Goal: Ask a question: Ask a question

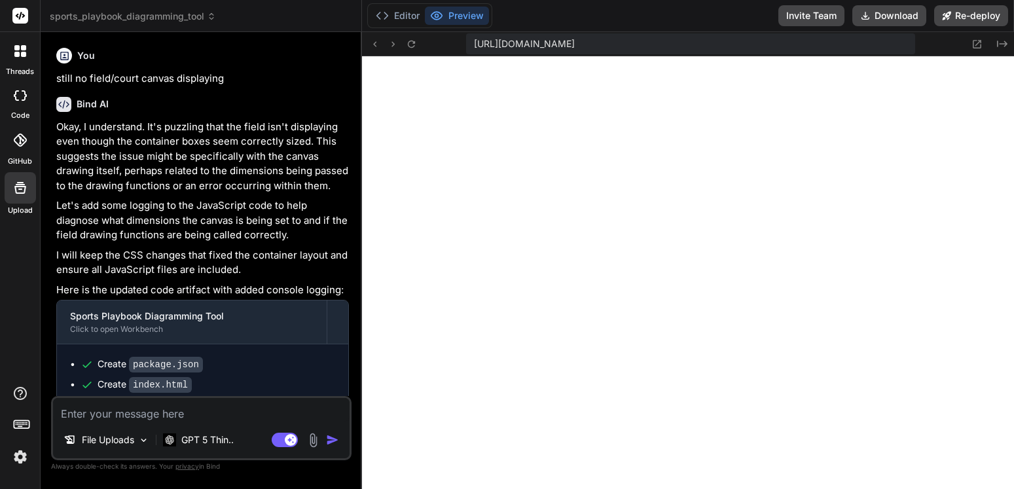
scroll to position [9225, 0]
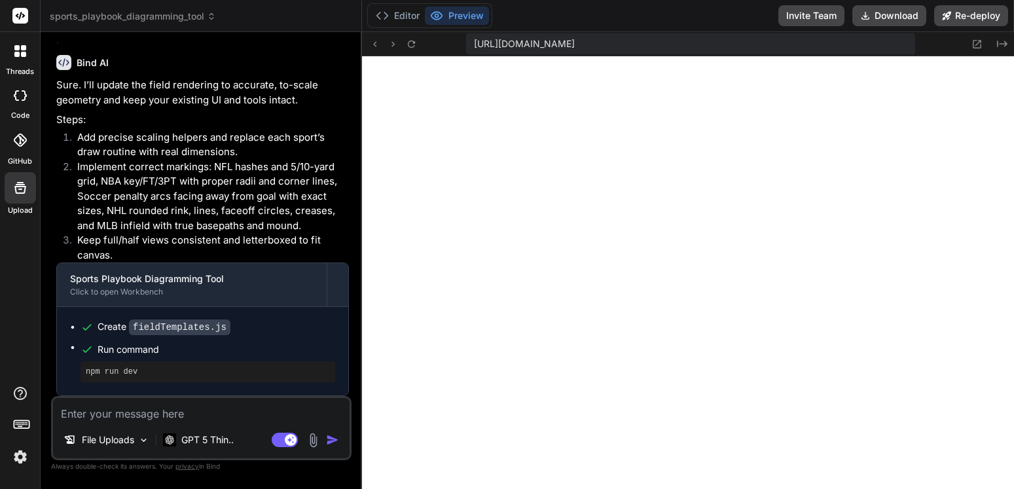
click at [206, 411] on textarea at bounding box center [201, 410] width 296 height 24
type textarea "t"
type textarea "x"
type textarea "th"
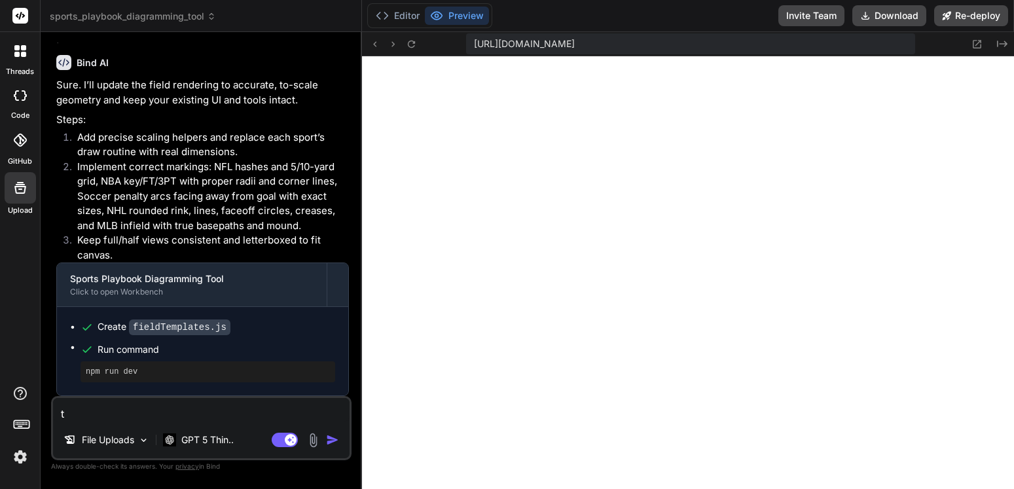
type textarea "x"
type textarea "tha"
type textarea "x"
type textarea "that"
type textarea "x"
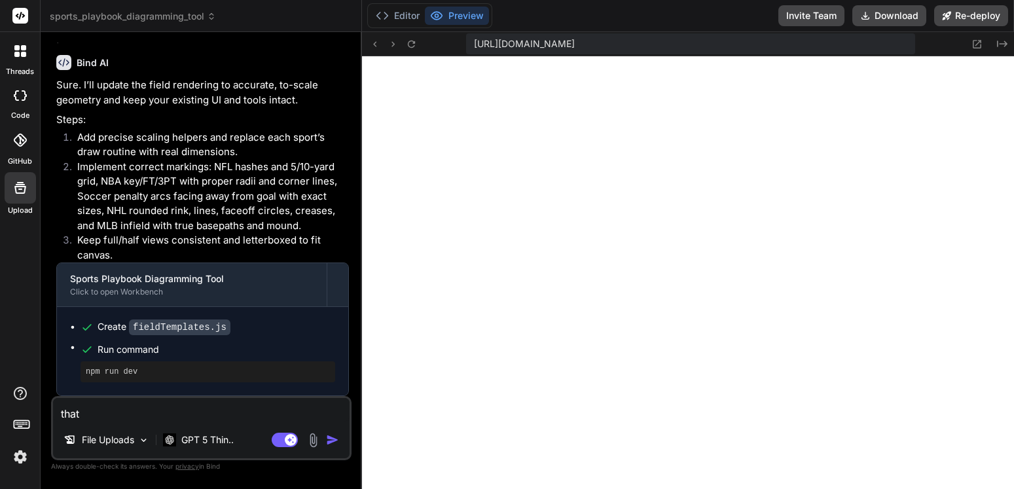
type textarea "that"
type textarea "x"
type textarea "that k"
type textarea "x"
type textarea "that ke"
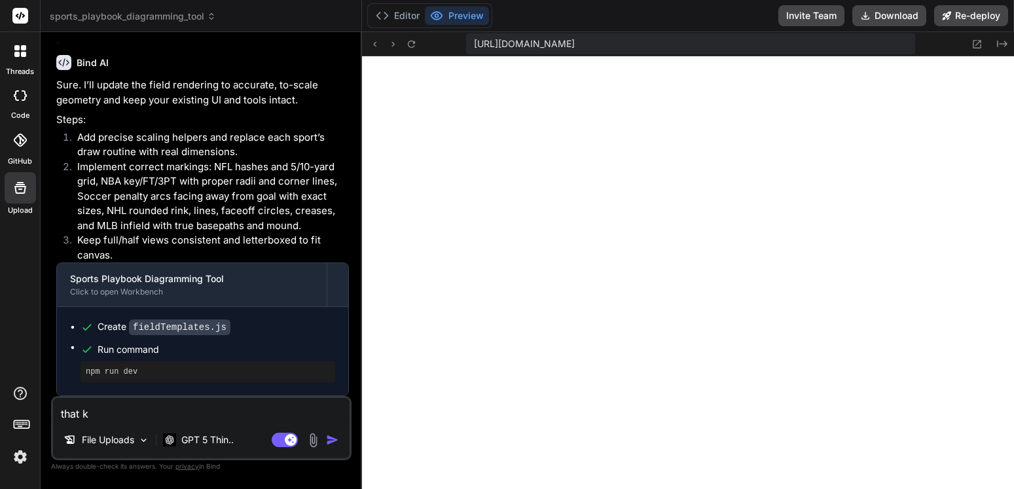
type textarea "x"
type textarea "that kep"
type textarea "x"
type textarea "that kept"
type textarea "x"
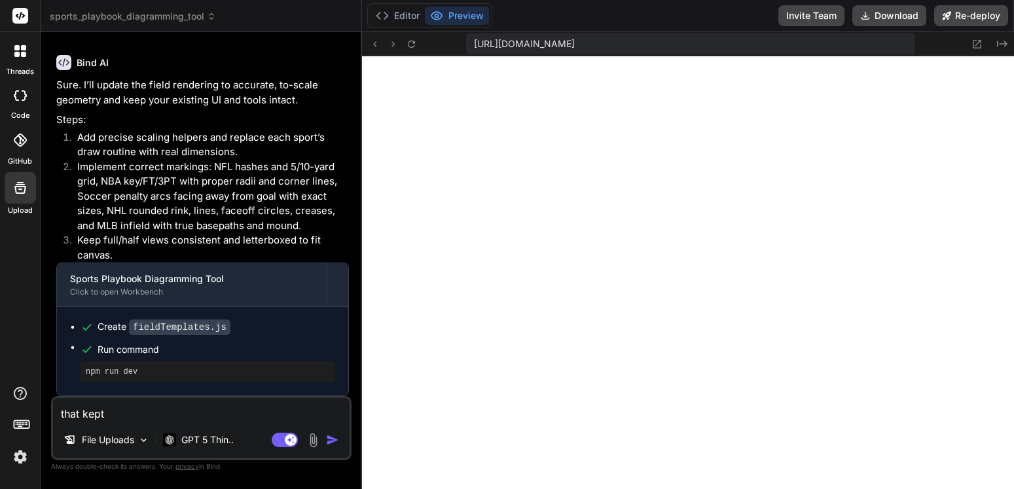
type textarea "that kept"
type textarea "x"
type textarea "that kept t"
type textarea "x"
type textarea "that kept th"
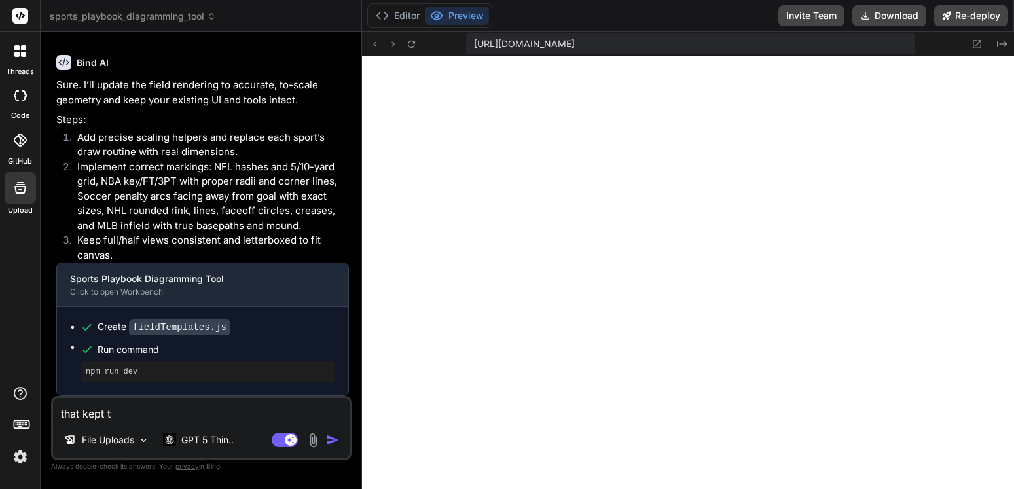
type textarea "x"
type textarea "that kept the"
type textarea "x"
type textarea "that kept them"
type textarea "x"
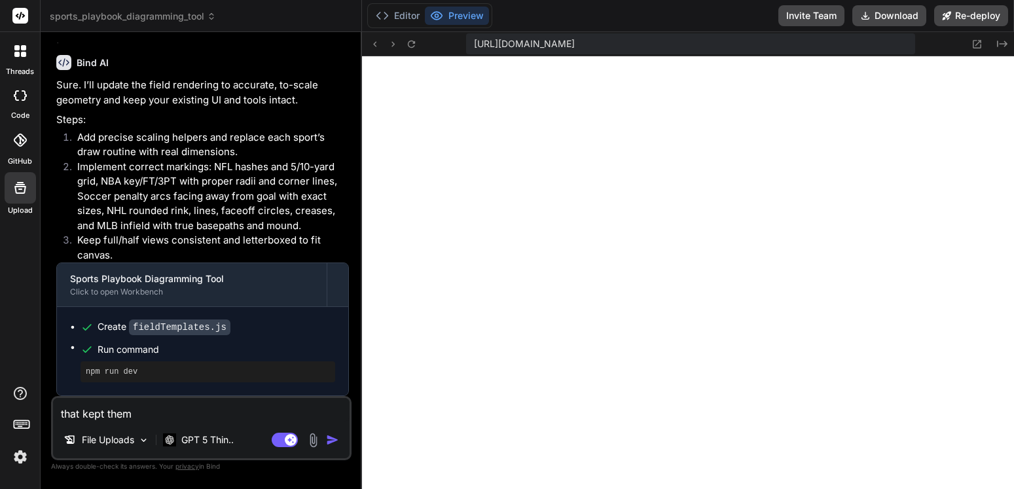
type textarea "that kept them"
type textarea "x"
type textarea "that kept them a"
type textarea "x"
type textarea "that kept them al"
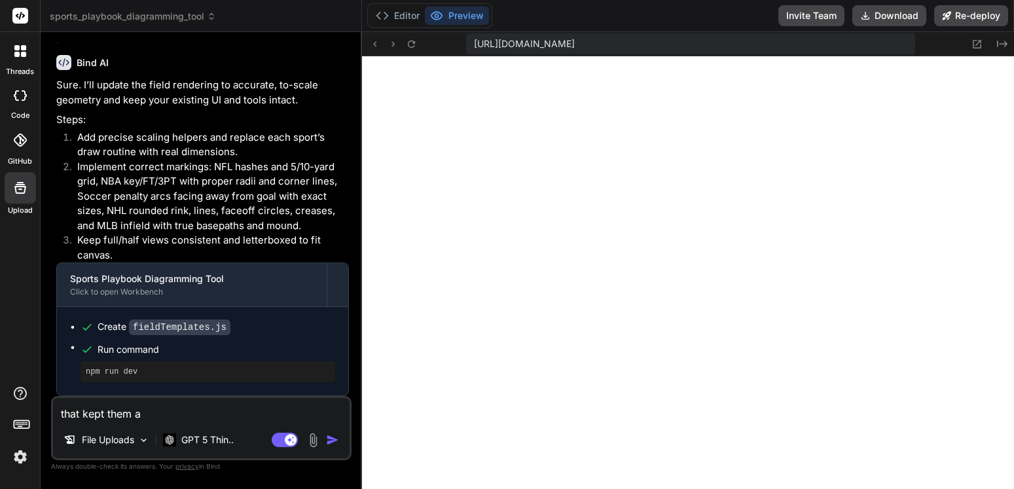
type textarea "x"
type textarea "that kept them all"
type textarea "x"
type textarea "that kept them all"
type textarea "x"
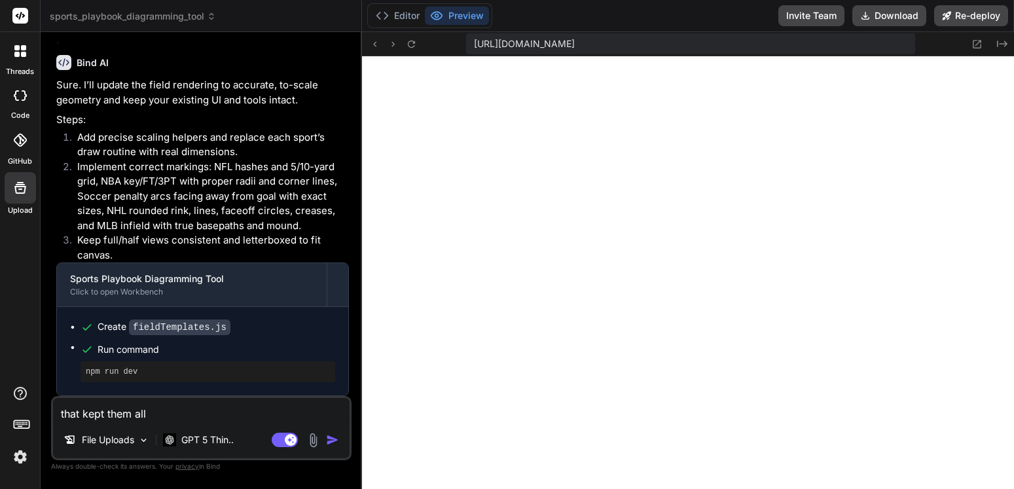
type textarea "that kept them all m"
type textarea "x"
type textarea "that kept them all me"
type textarea "x"
type textarea "that kept them all mes"
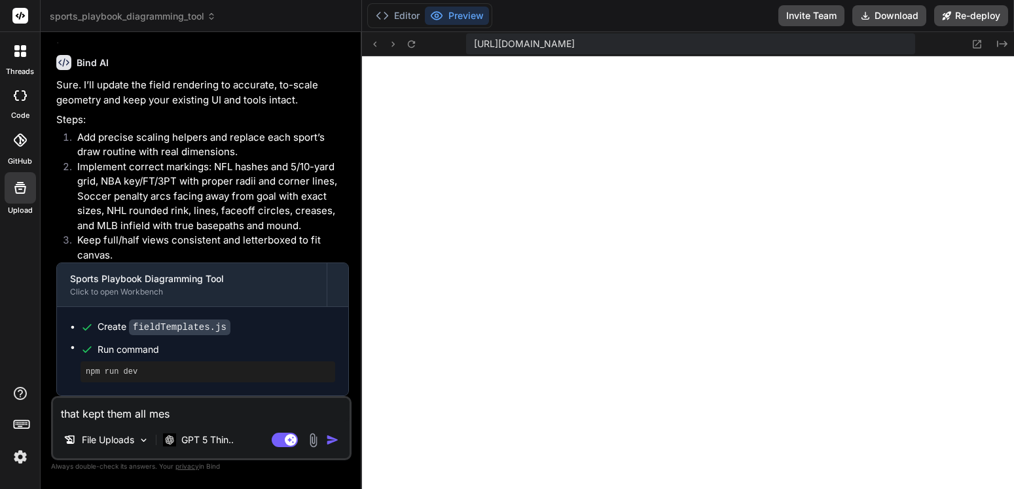
type textarea "x"
type textarea "that kept them all mess"
type textarea "x"
type textarea "that kept them all messe"
type textarea "x"
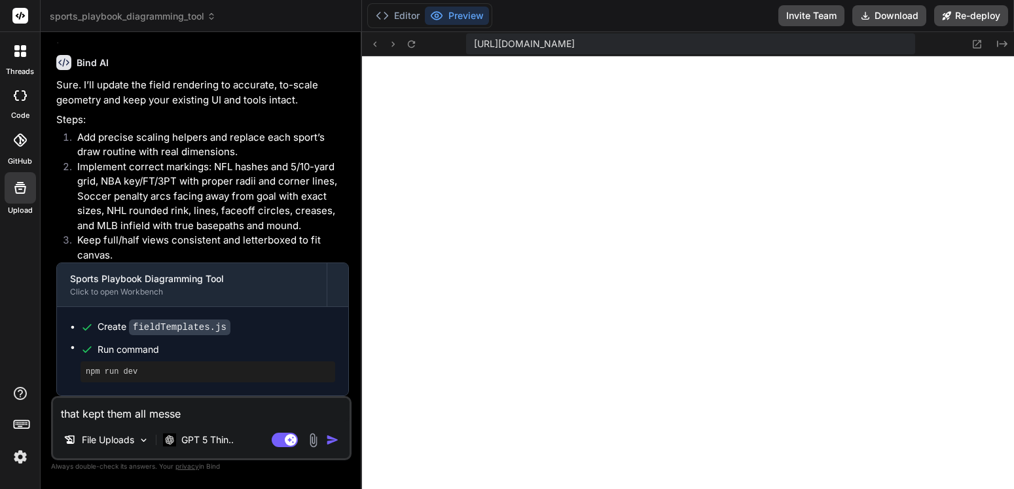
type textarea "that kept them all messed"
type textarea "x"
type textarea "that kept them all messed"
type textarea "x"
type textarea "that kept them all messed u"
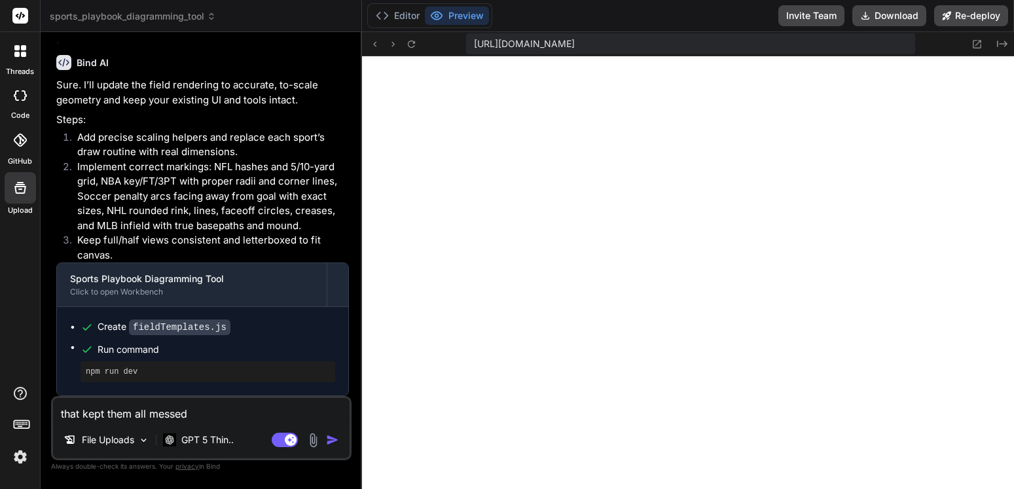
type textarea "x"
type textarea "that kept them all messed up"
type textarea "x"
type textarea "that kept them all messed up"
type textarea "x"
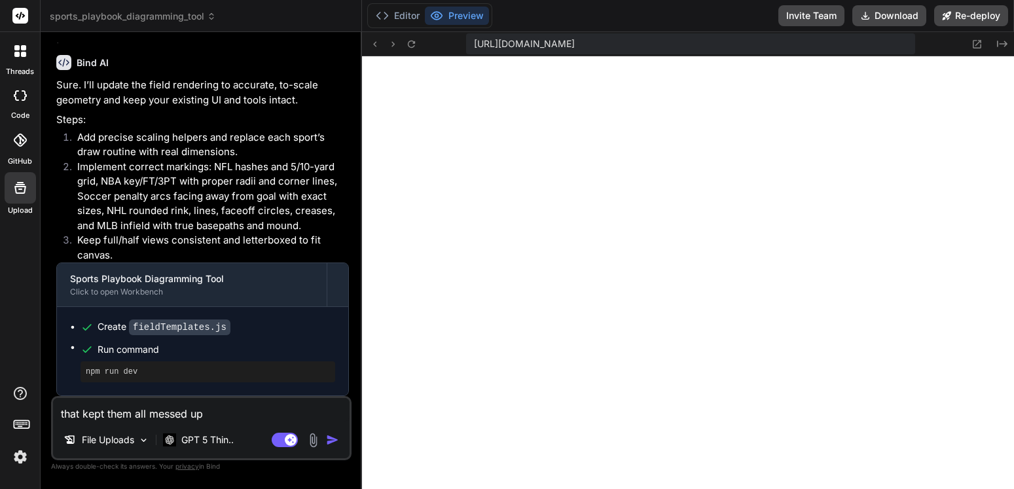
type textarea "that kept them all messed up a"
type textarea "x"
type textarea "that kept them all messed up an"
type textarea "x"
type textarea "that kept them all messed up and"
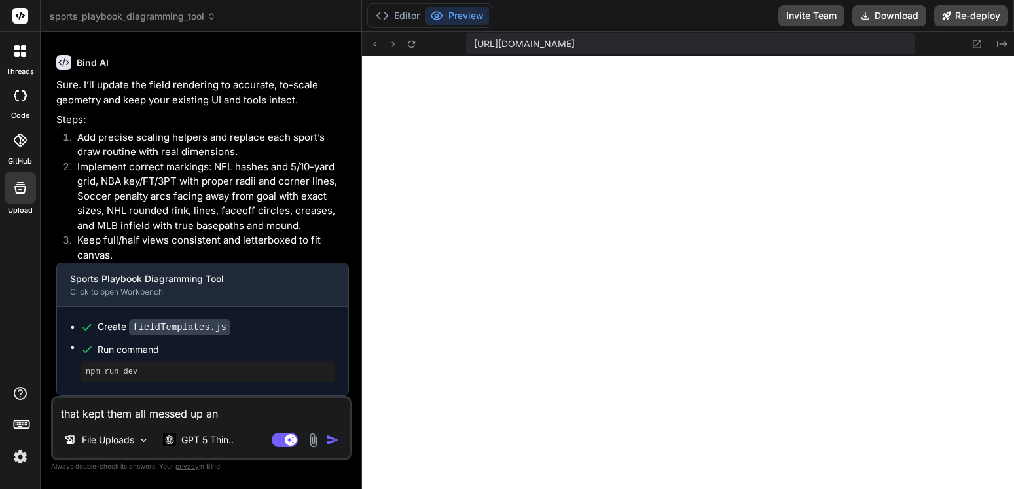
type textarea "x"
type textarea "that kept them all messed up and"
type textarea "x"
type textarea "that kept them all messed up and m"
type textarea "x"
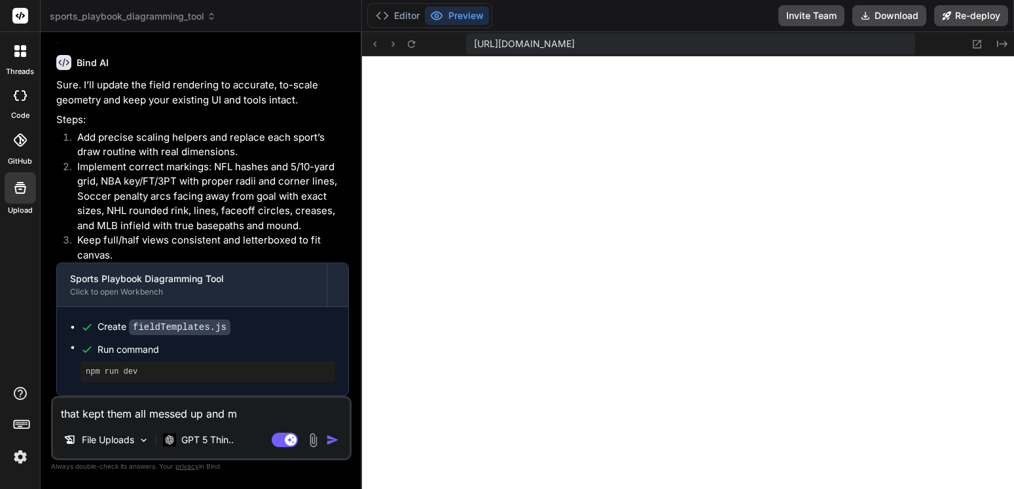
type textarea "that kept them all messed up and me"
type textarea "x"
type textarea "that kept them all messed up and mes"
type textarea "x"
type textarea "that kept them all messed up and mess"
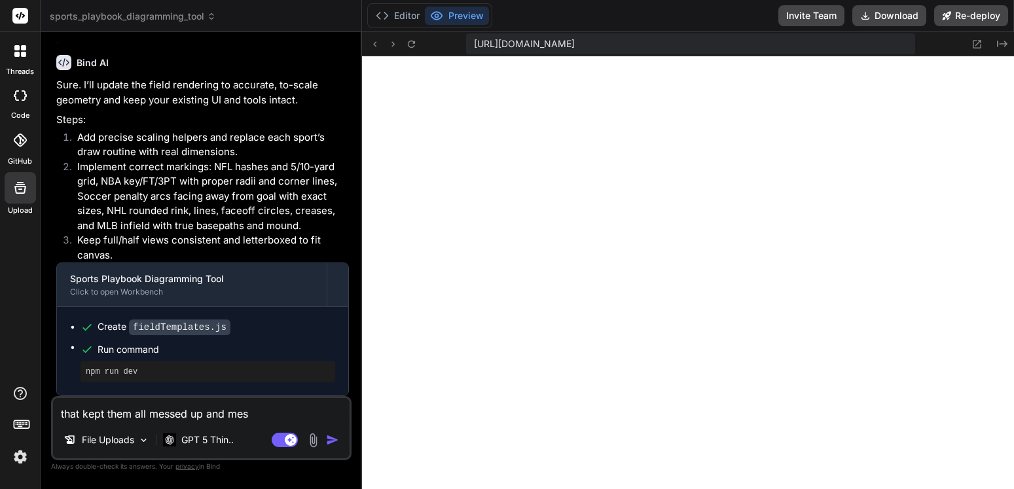
type textarea "x"
type textarea "that kept them all messed up and messe"
type textarea "x"
type textarea "that kept them all messed up and messed"
type textarea "x"
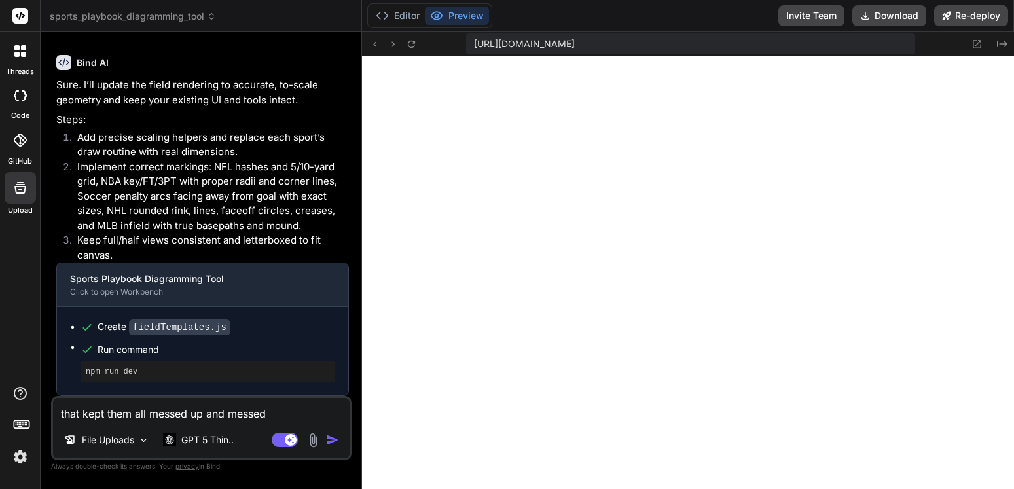
type textarea "that kept them all messed up and messed"
type textarea "x"
type textarea "that kept them all messed up and messed s"
type textarea "x"
type textarea "that kept them all messed up and messed so"
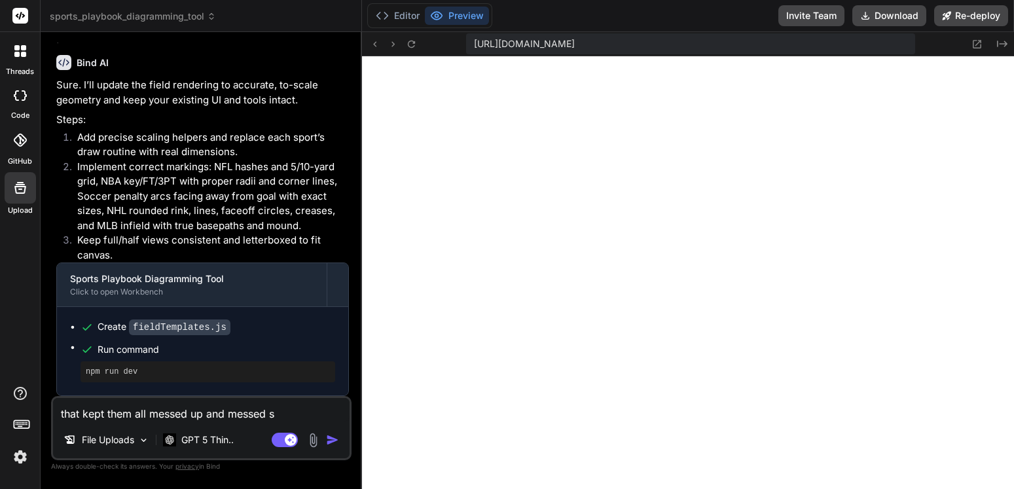
type textarea "x"
type textarea "that kept them all messed up and messed som"
type textarea "x"
type textarea "that kept them all messed up and messed some"
type textarea "x"
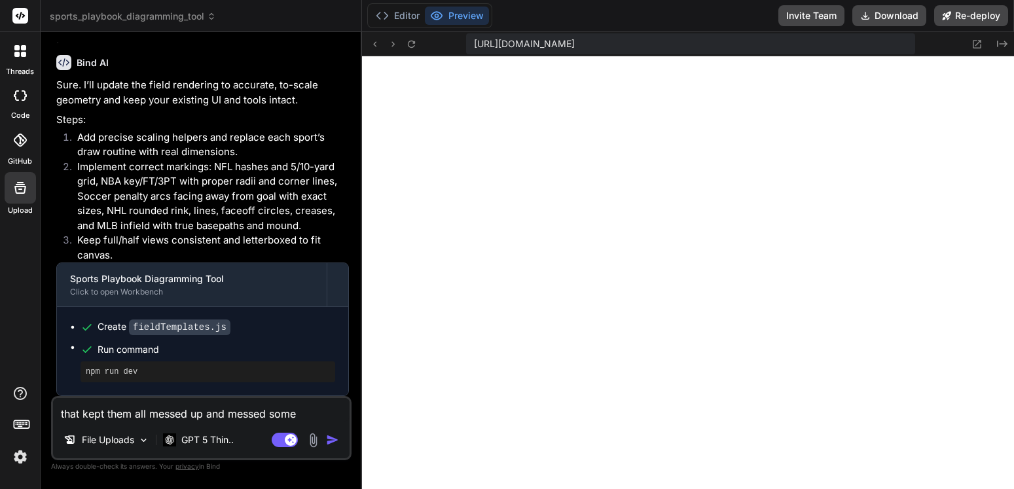
type textarea "that kept them all messed up and messed some"
type textarea "x"
type textarea "that kept them all messed up and messed some u"
type textarea "x"
type textarea "that kept them all messed up and messed some up"
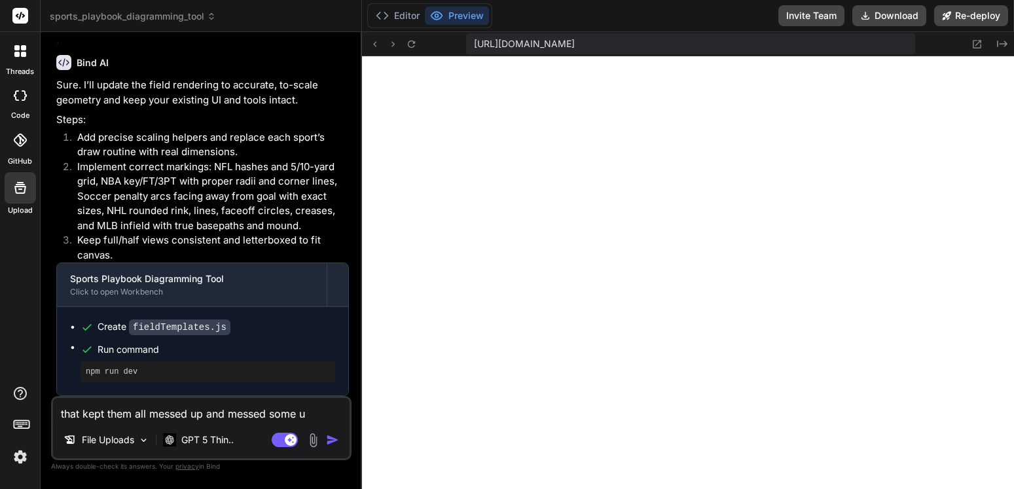
type textarea "x"
type textarea "that kept them all messed up and messed some up"
type textarea "x"
type textarea "that kept them all messed up and messed some up e"
type textarea "x"
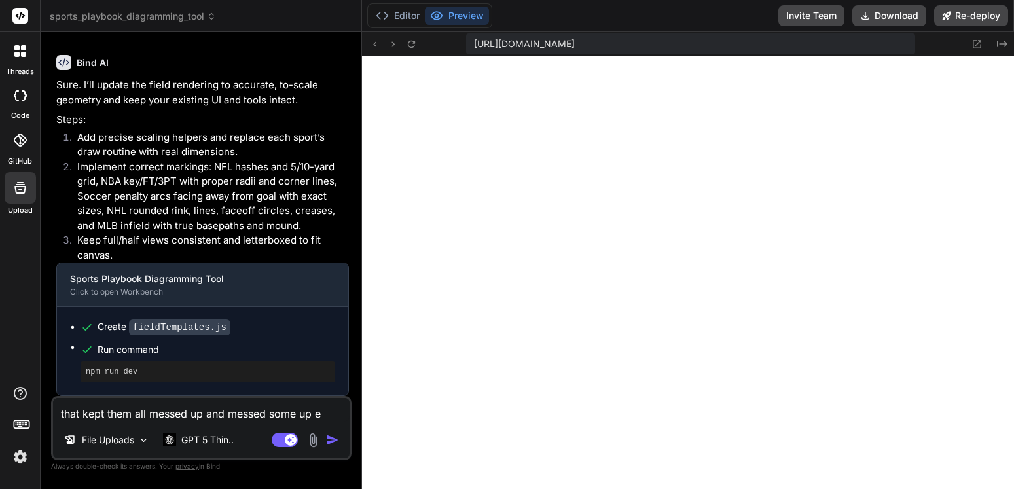
type textarea "that kept them all messed up and messed some up ev"
type textarea "x"
type textarea "that kept them all messed up and messed some up eve"
type textarea "x"
type textarea "that kept them all messed up and messed some up even"
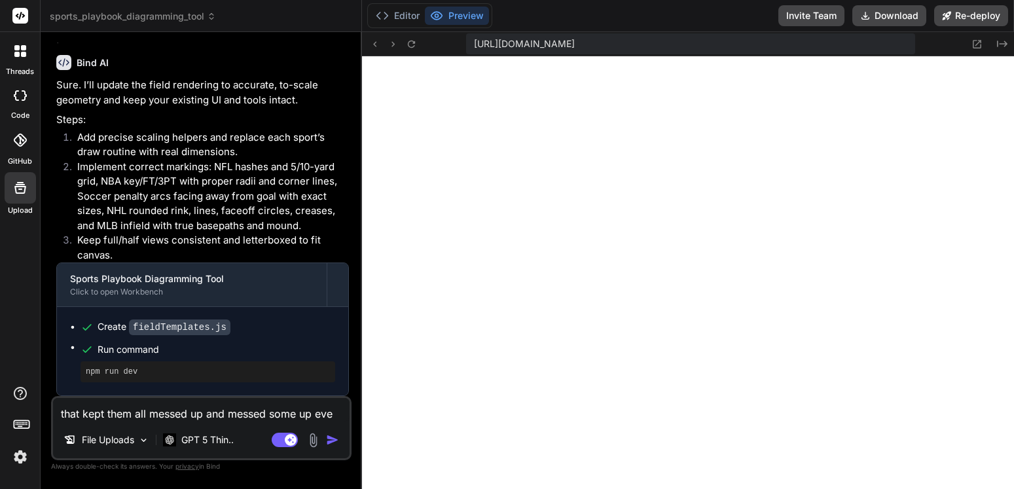
type textarea "x"
type textarea "that kept them all messed up and messed some up even"
type textarea "x"
type textarea "that kept them all messed up and messed some up even m"
type textarea "x"
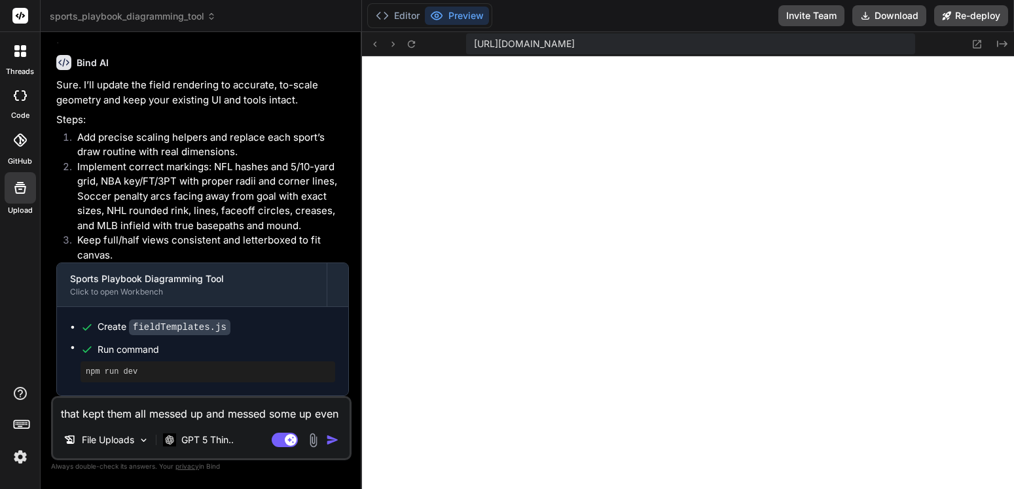
type textarea "that kept them all messed up and messed some up even mo"
type textarea "x"
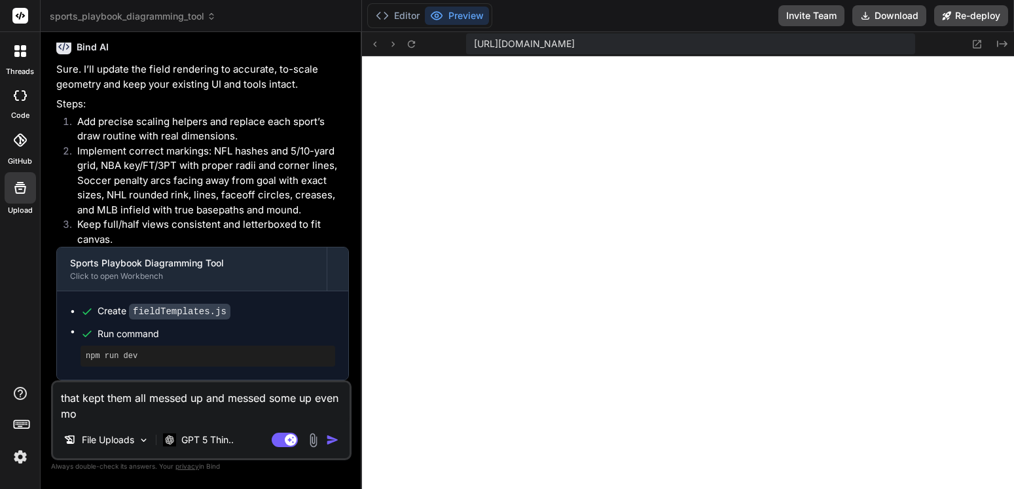
type textarea "that kept them all messed up and messed some up even mor"
type textarea "x"
type textarea "that kept them all messed up and messed some up even more"
type textarea "x"
type textarea "that kept them all messed up and messed some up even more."
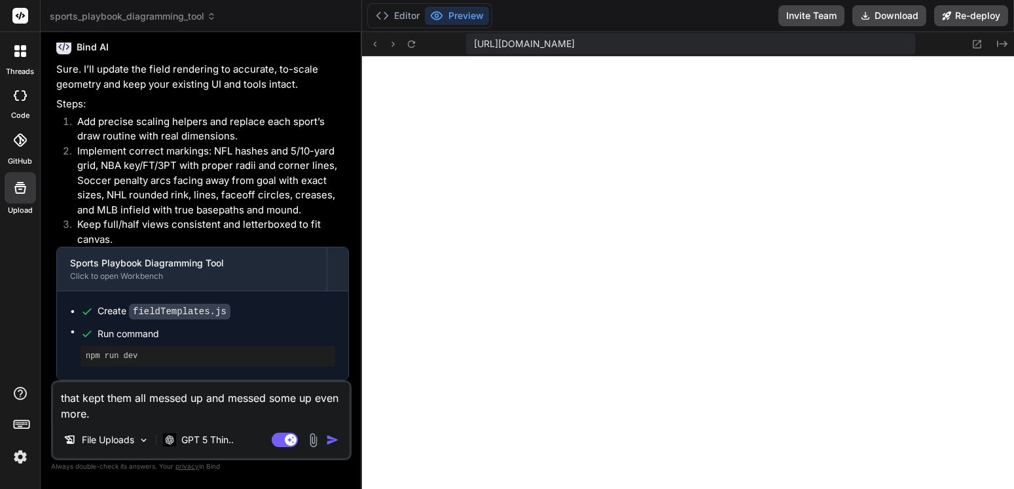
type textarea "x"
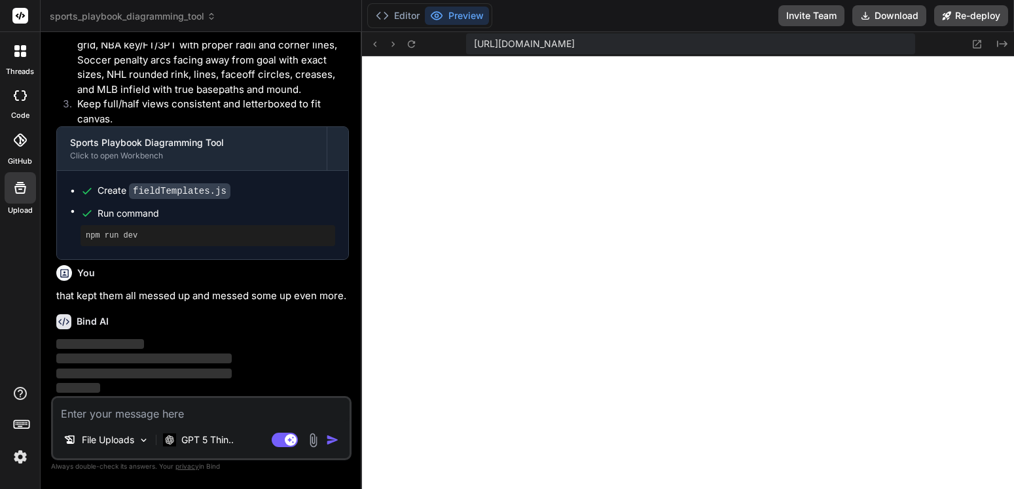
scroll to position [4688, 0]
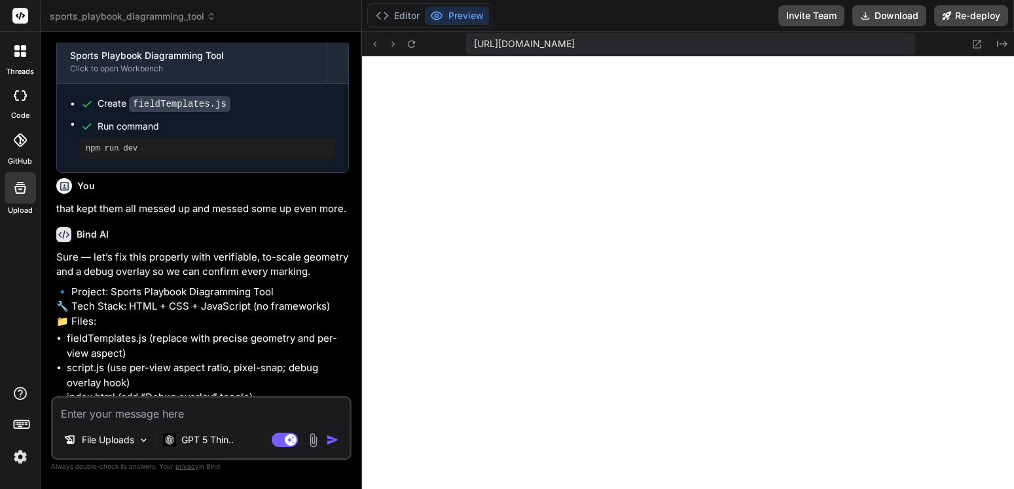
type textarea "x"
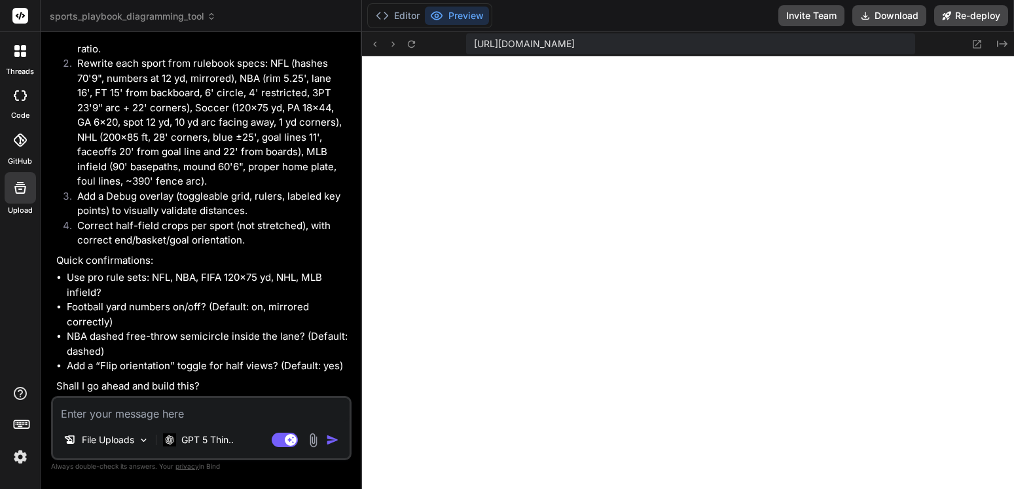
scroll to position [5235, 0]
type textarea "y"
type textarea "x"
type textarea "ye"
type textarea "x"
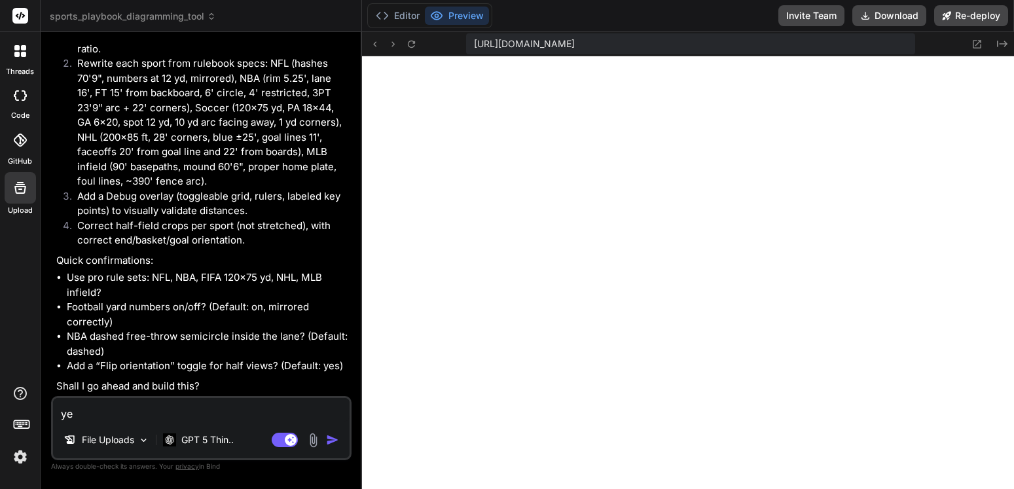
type textarea "yes"
type textarea "x"
type textarea "yes"
type textarea "x"
type textarea "yes p"
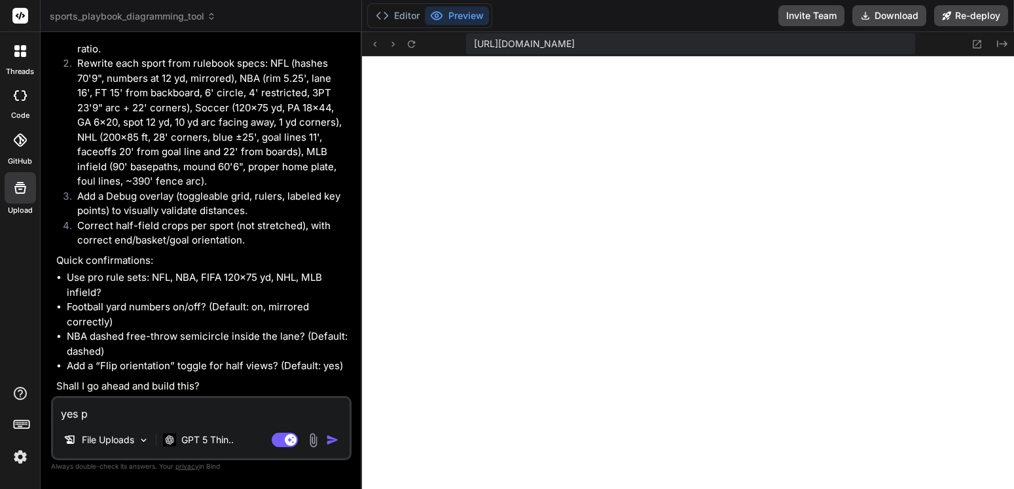
type textarea "x"
type textarea "yes pl"
type textarea "x"
type textarea "yes ple"
type textarea "x"
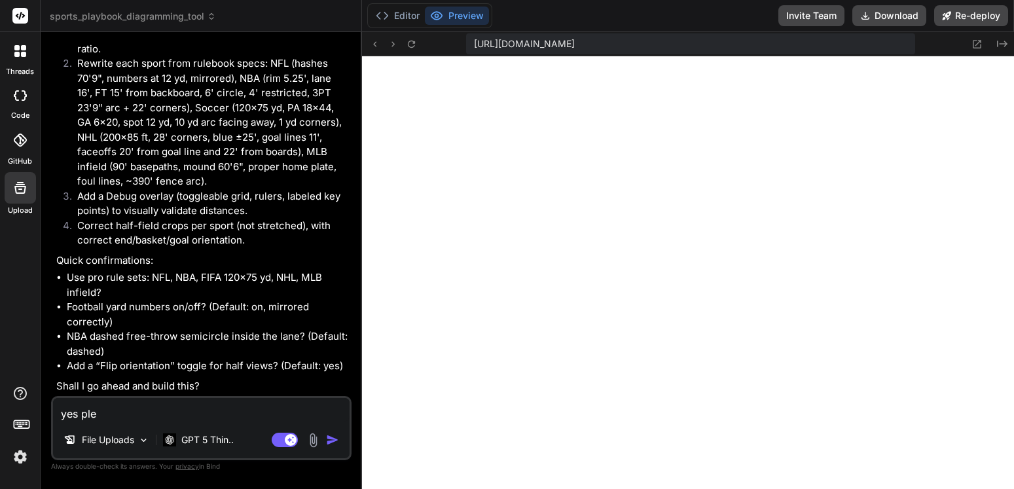
type textarea "yes plea"
type textarea "x"
type textarea "yes pleas"
type textarea "x"
type textarea "yes please"
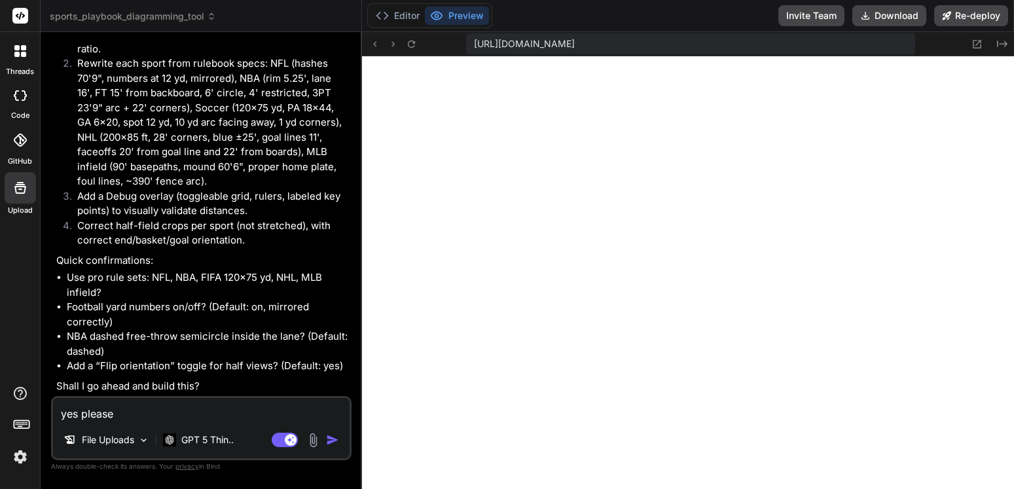
type textarea "x"
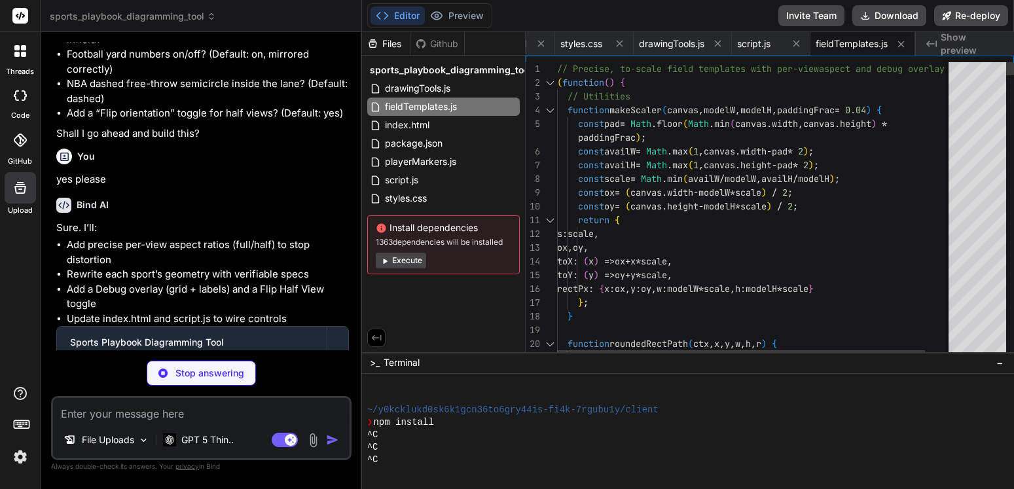
scroll to position [0, 52]
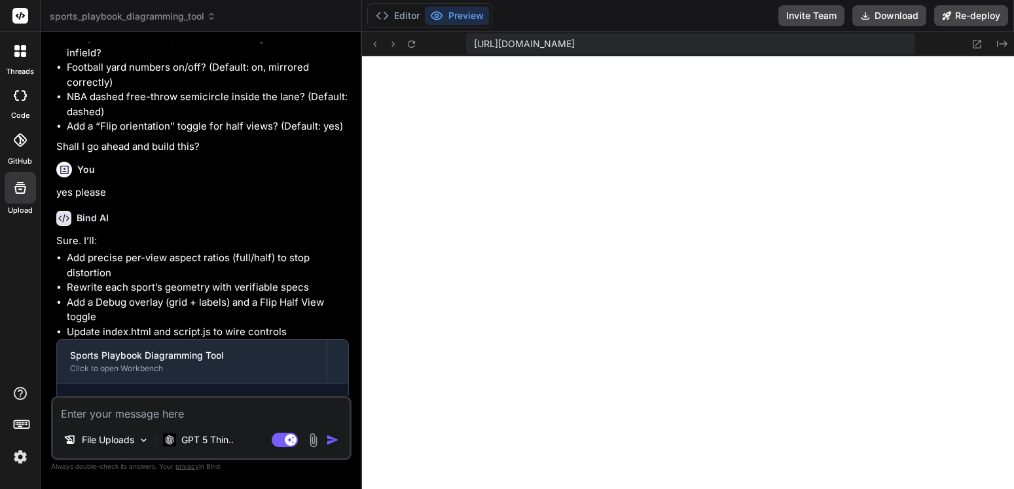
type textarea "x"
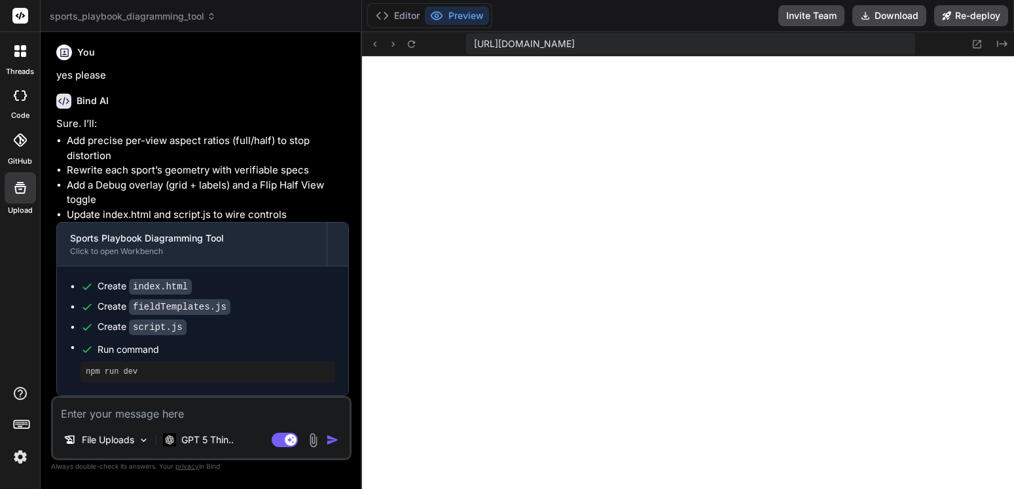
scroll to position [5592, 0]
